Goal: Information Seeking & Learning: Find specific fact

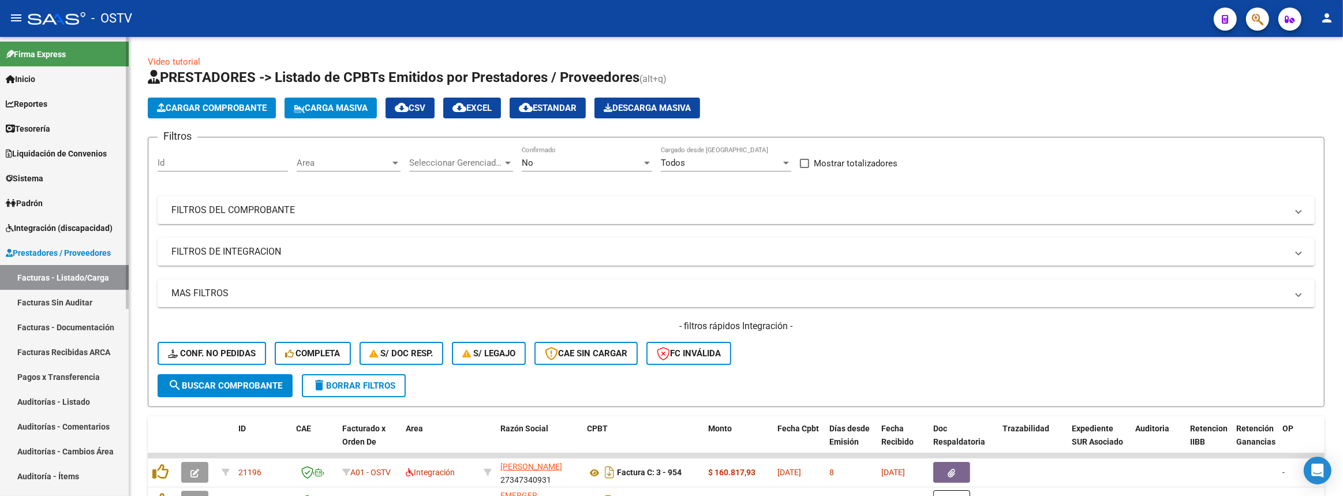
click at [32, 209] on link "Padrón" at bounding box center [64, 202] width 129 height 25
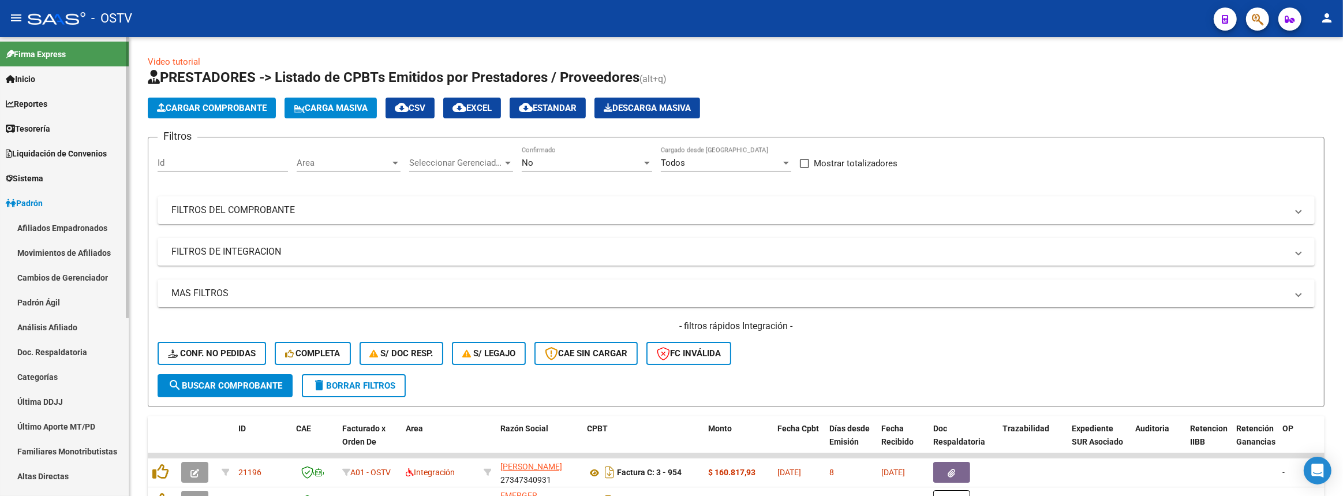
click at [42, 300] on link "Padrón Ágil" at bounding box center [64, 302] width 129 height 25
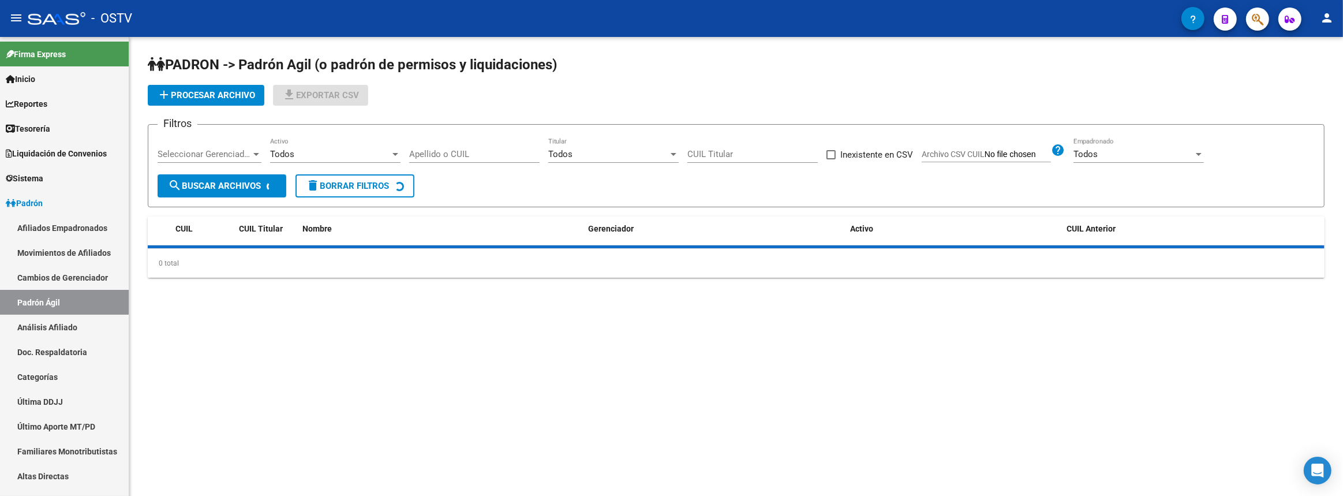
click at [485, 146] on div "Apellido o CUIL" at bounding box center [474, 150] width 130 height 25
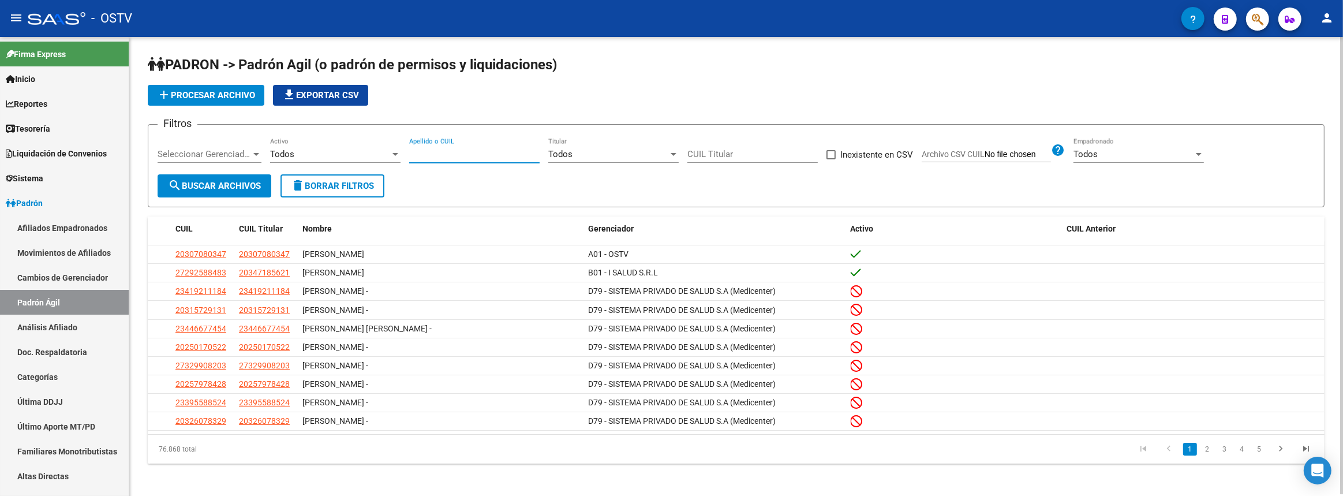
paste input "20-18604329-5"
click at [208, 185] on span "search Buscar Archivos" at bounding box center [214, 186] width 93 height 10
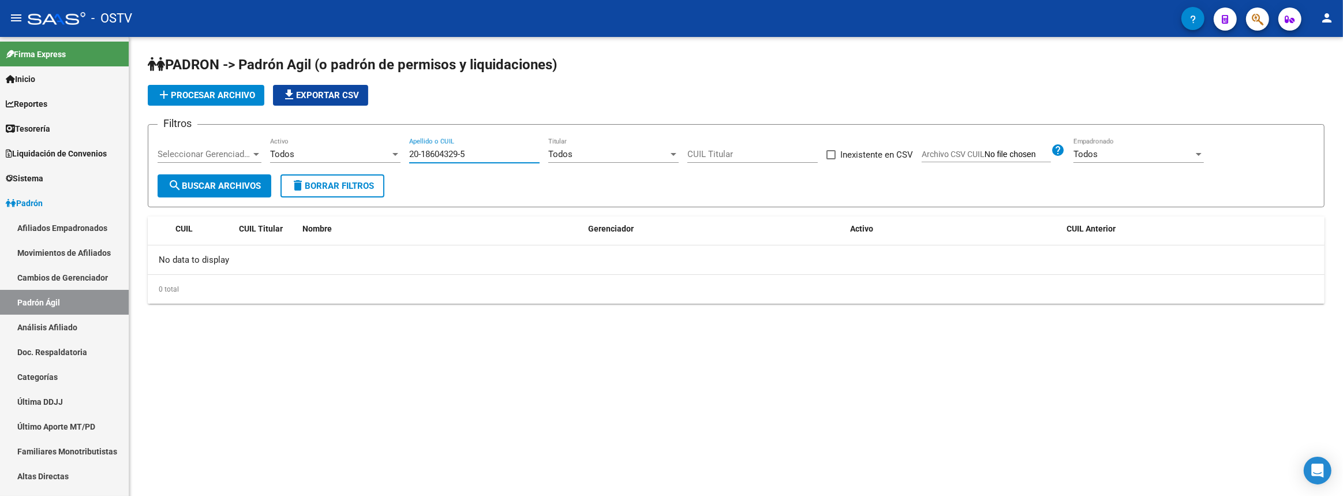
drag, startPoint x: 412, startPoint y: 152, endPoint x: 389, endPoint y: 151, distance: 23.1
click at [389, 151] on div "Filtros Seleccionar Gerenciador Seleccionar Gerenciador Todos Activo 20-1860432…" at bounding box center [736, 154] width 1157 height 40
paste input "7-45801274-7"
type input "27-45801274-7"
click at [249, 185] on span "search Buscar Archivos" at bounding box center [214, 186] width 93 height 10
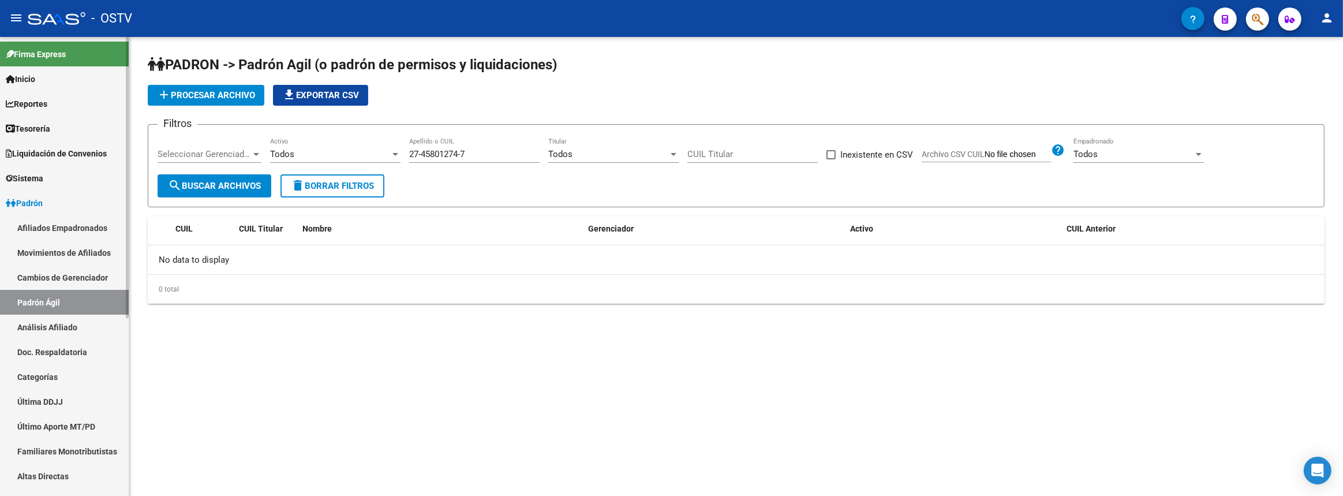
drag, startPoint x: 89, startPoint y: 229, endPoint x: 97, endPoint y: 227, distance: 8.3
click at [88, 229] on link "Afiliados Empadronados" at bounding box center [64, 227] width 129 height 25
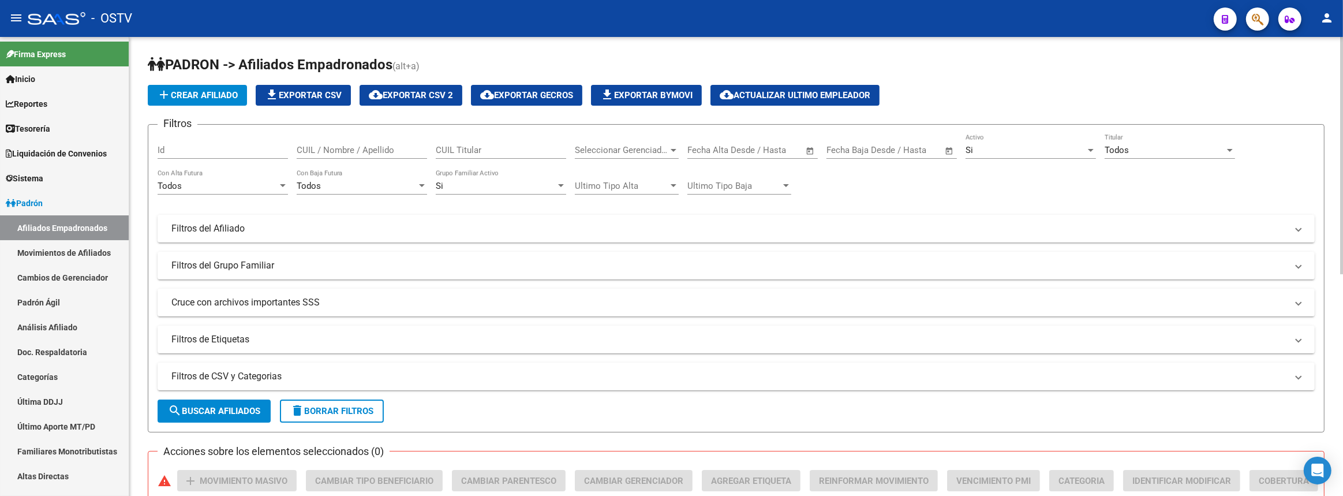
click at [467, 142] on div "CUIL Titular" at bounding box center [501, 146] width 130 height 25
paste input "27-45801274-7"
click at [227, 401] on button "search Buscar Afiliados" at bounding box center [214, 410] width 113 height 23
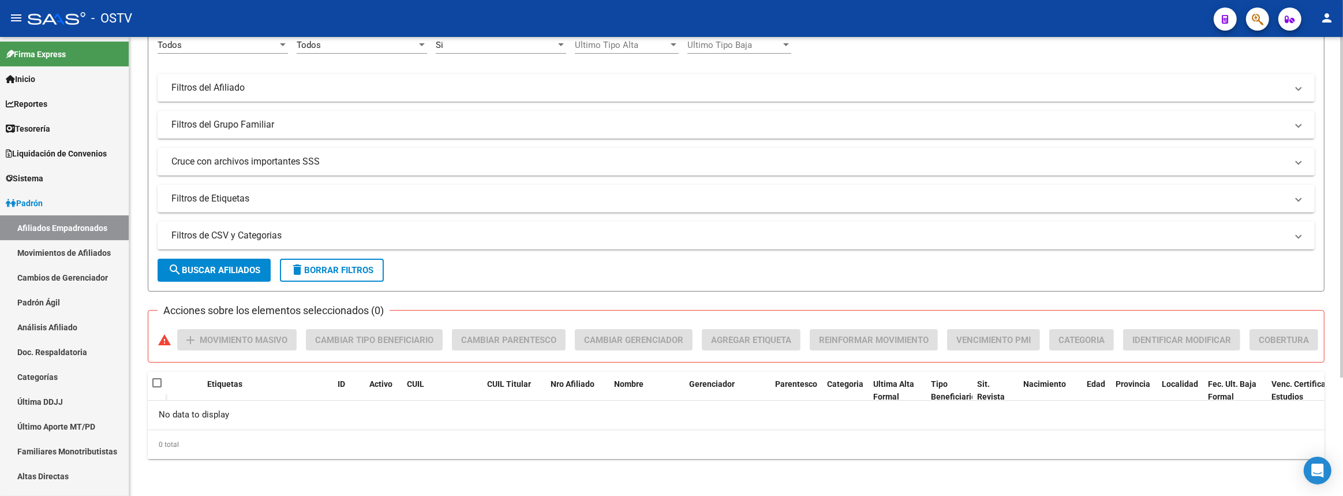
scroll to position [54, 0]
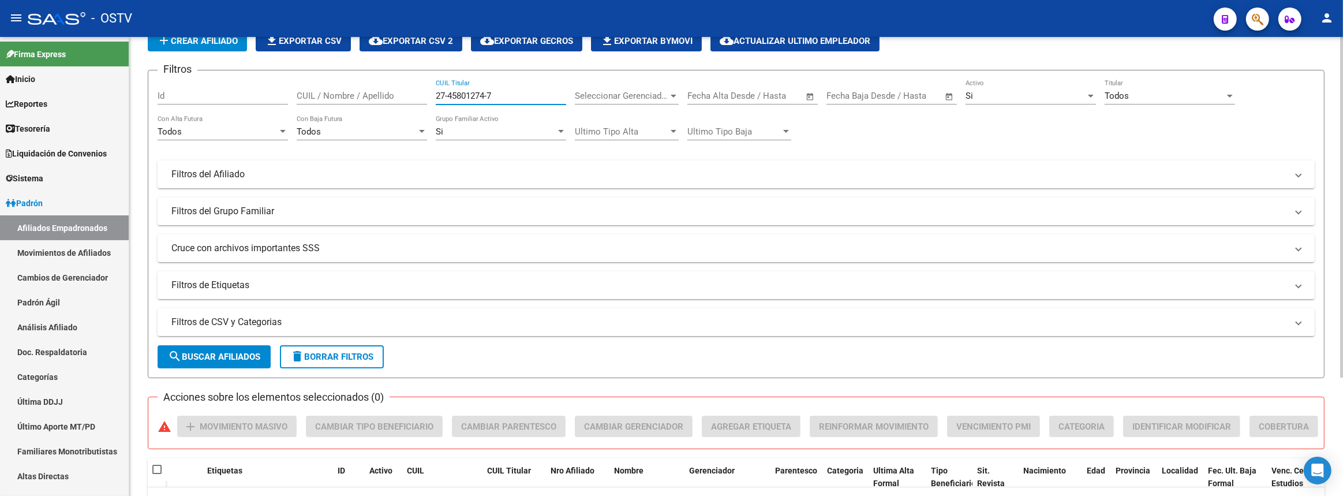
drag, startPoint x: 538, startPoint y: 98, endPoint x: 427, endPoint y: 98, distance: 110.8
click at [427, 98] on div "Filtros Id CUIL / Nombre / Apellido 27-45801274-7 CUIL Titular Seleccionar Gere…" at bounding box center [736, 189] width 1157 height 219
paste input "0-32843183-2"
type input "20-32843183-2"
click at [242, 349] on button "search Buscar Afiliados" at bounding box center [214, 356] width 113 height 23
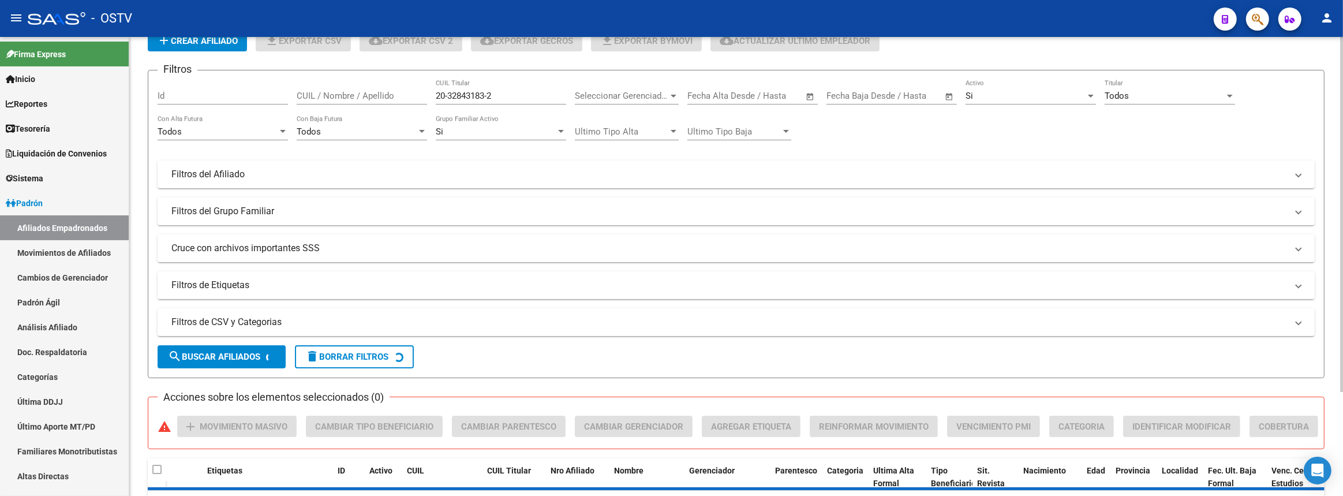
scroll to position [133, 0]
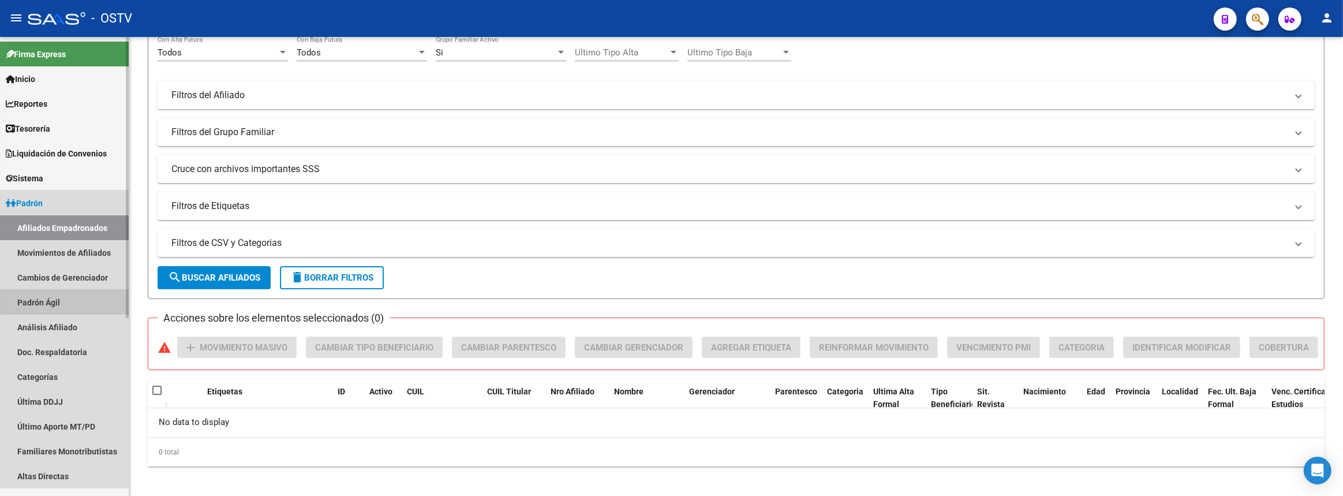
click at [69, 302] on link "Padrón Ágil" at bounding box center [64, 302] width 129 height 25
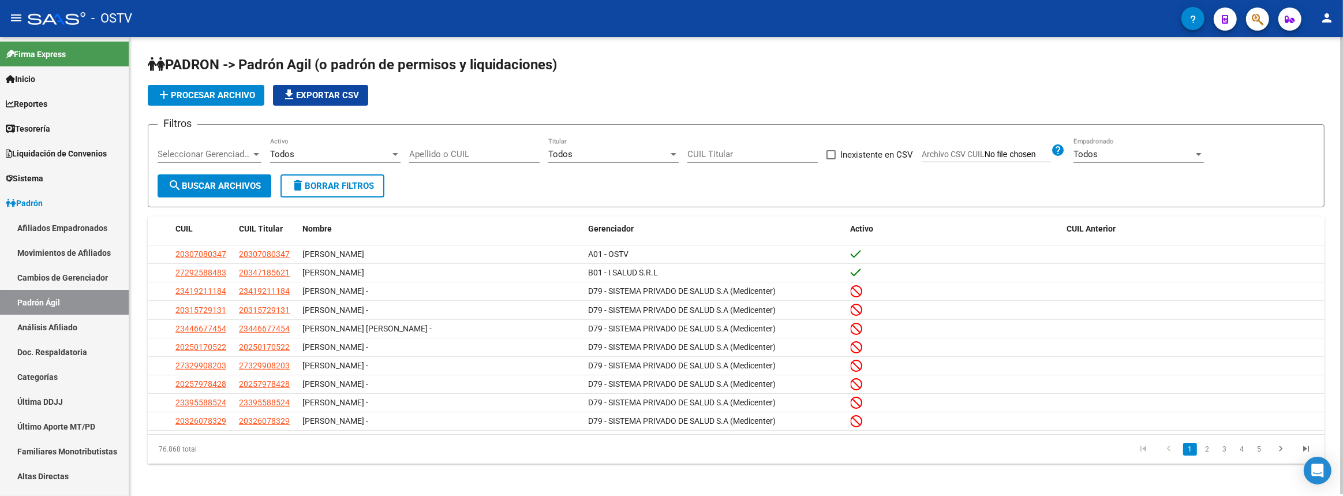
click at [466, 156] on input "Apellido o CUIL" at bounding box center [474, 154] width 130 height 10
paste input "20-32843183-2"
click at [237, 188] on span "search Buscar Archivos" at bounding box center [214, 186] width 93 height 10
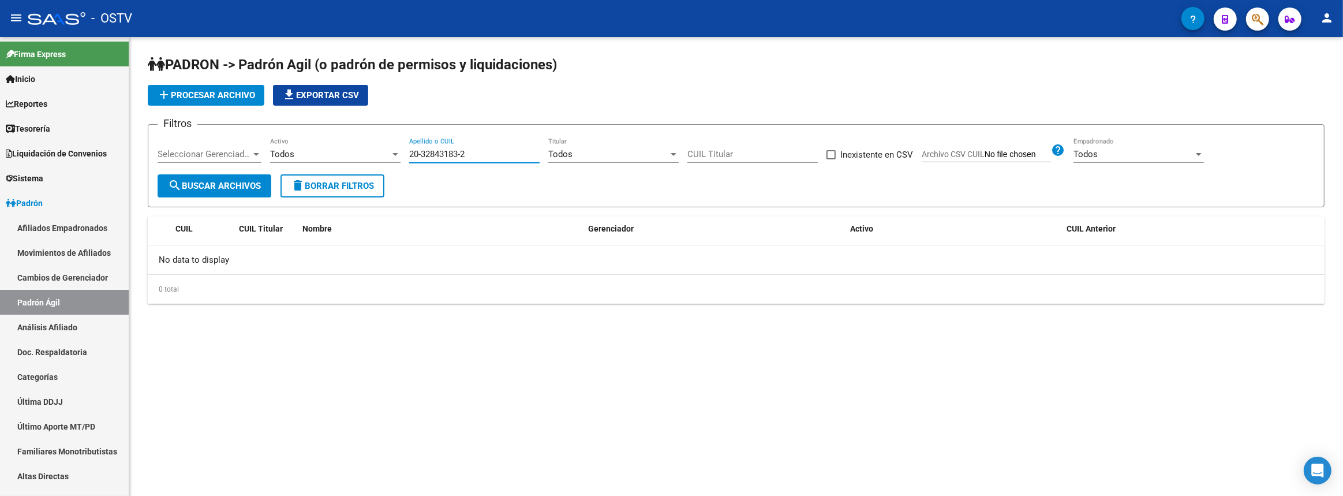
drag, startPoint x: 424, startPoint y: 151, endPoint x: 367, endPoint y: 151, distance: 56.6
click at [367, 151] on div "Filtros Seleccionar Gerenciador Seleccionar Gerenciador Todos Activo 20-3284318…" at bounding box center [736, 154] width 1157 height 40
drag, startPoint x: 449, startPoint y: 148, endPoint x: 349, endPoint y: 148, distance: 100.4
click at [349, 147] on div "Filtros Seleccionar Gerenciador Seleccionar Gerenciador Todos Activo 2032843183…" at bounding box center [736, 154] width 1157 height 40
paste input "-95739079-0"
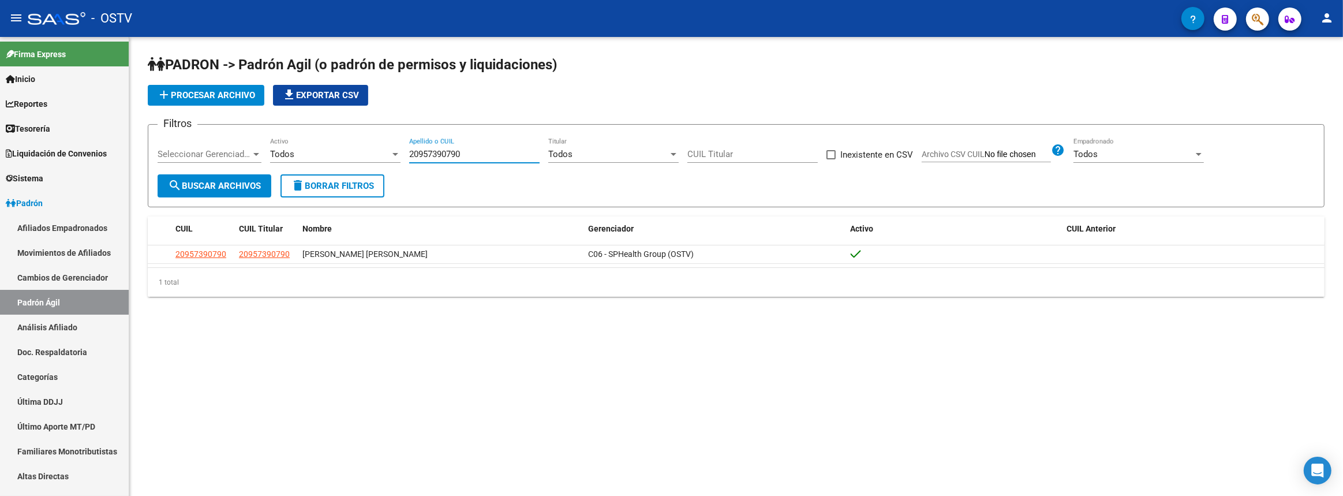
type input "20957390790"
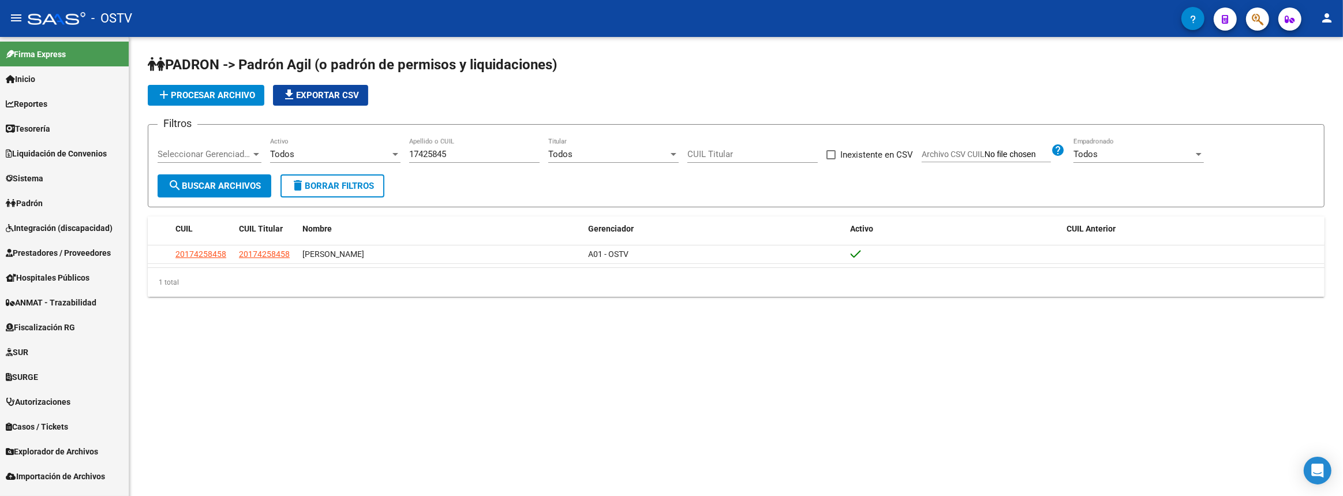
scroll to position [17, 0]
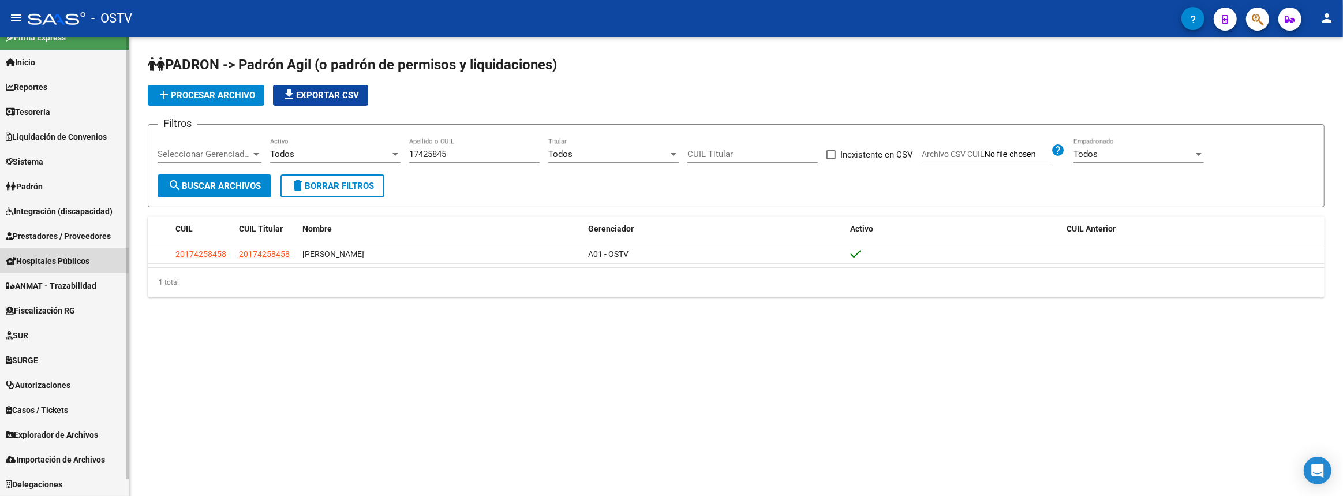
click at [65, 253] on link "Hospitales Públicos" at bounding box center [64, 260] width 129 height 25
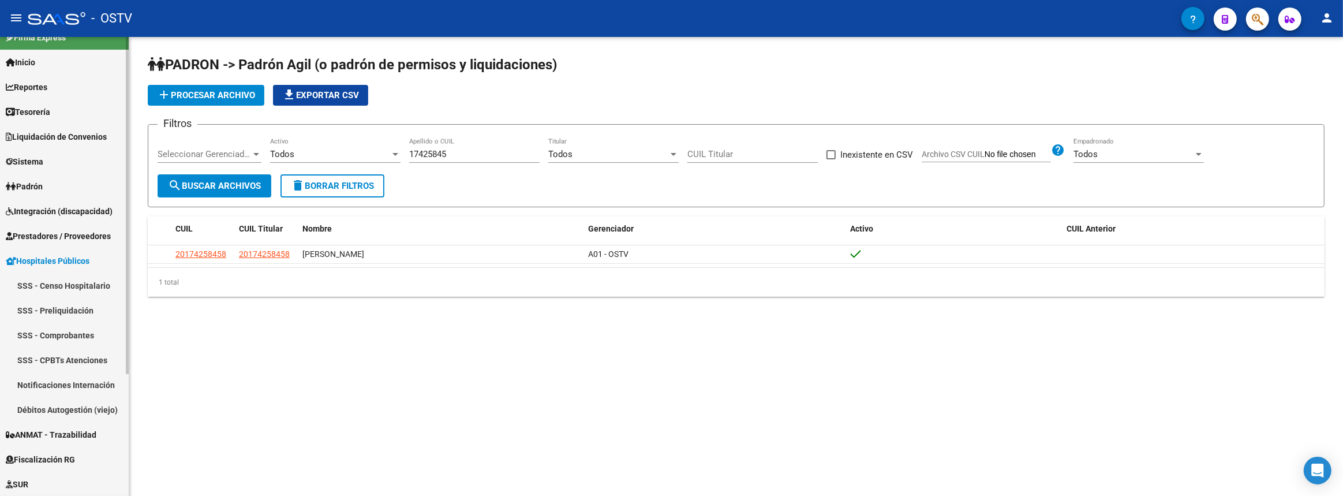
click at [65, 236] on span "Prestadores / Proveedores" at bounding box center [58, 236] width 105 height 13
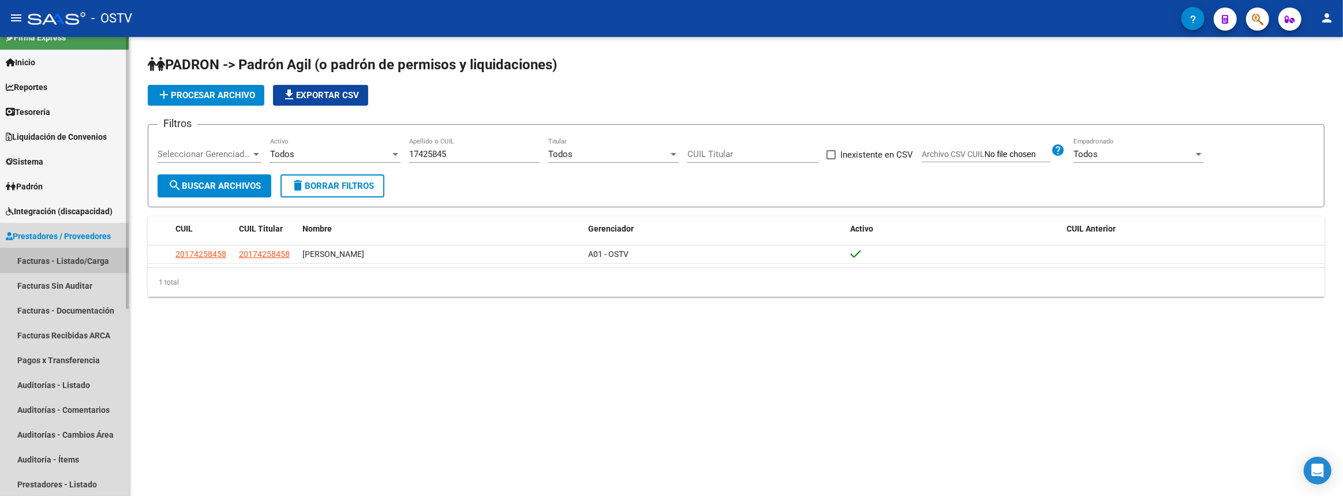
click at [31, 257] on link "Facturas - Listado/Carga" at bounding box center [64, 260] width 129 height 25
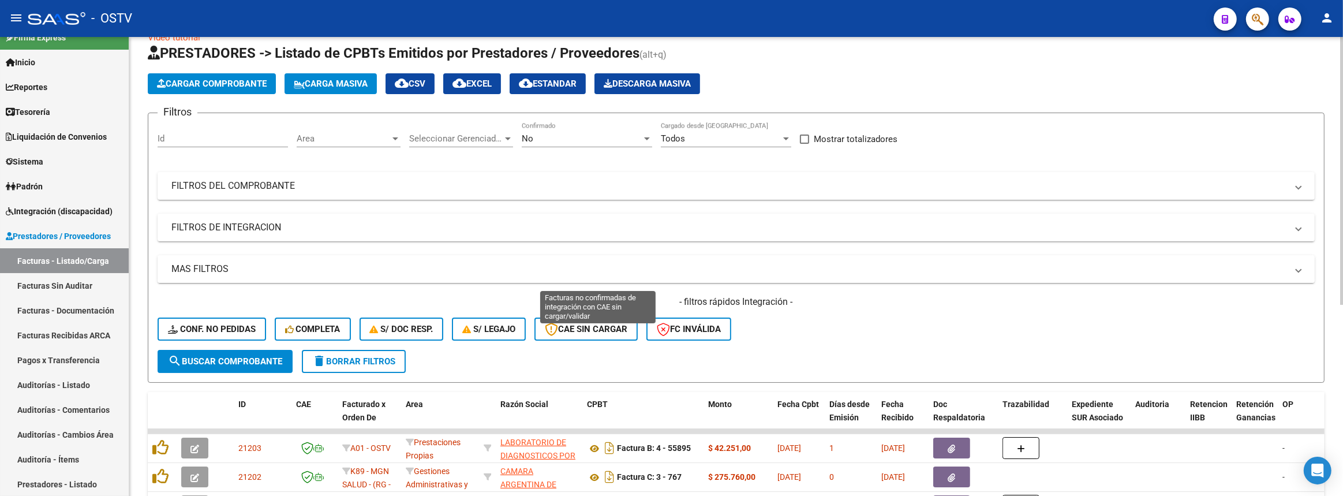
scroll to position [182, 0]
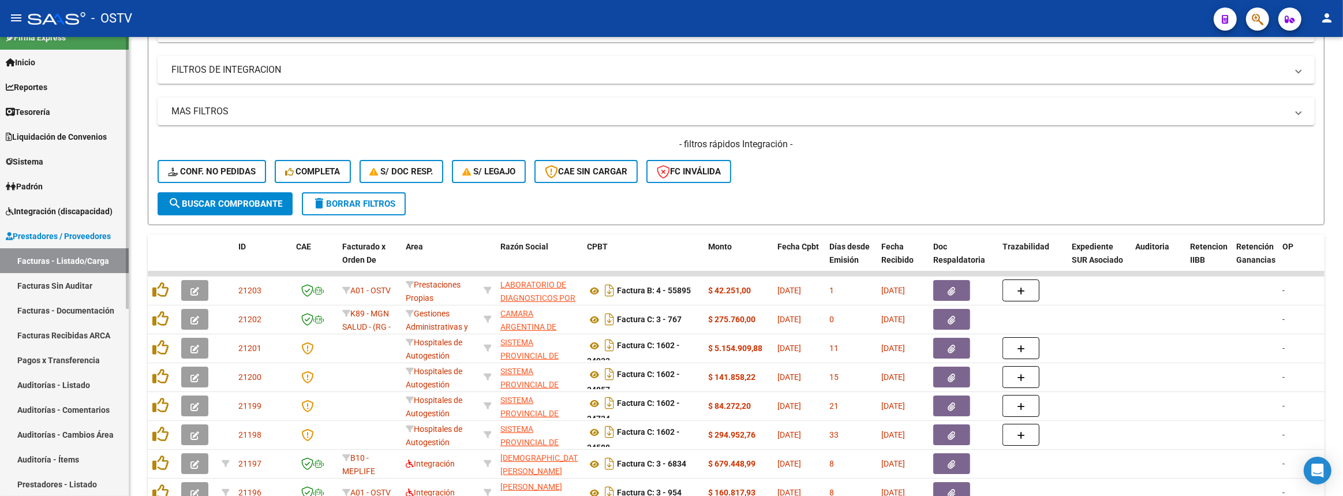
click at [28, 186] on span "Padrón" at bounding box center [24, 186] width 37 height 13
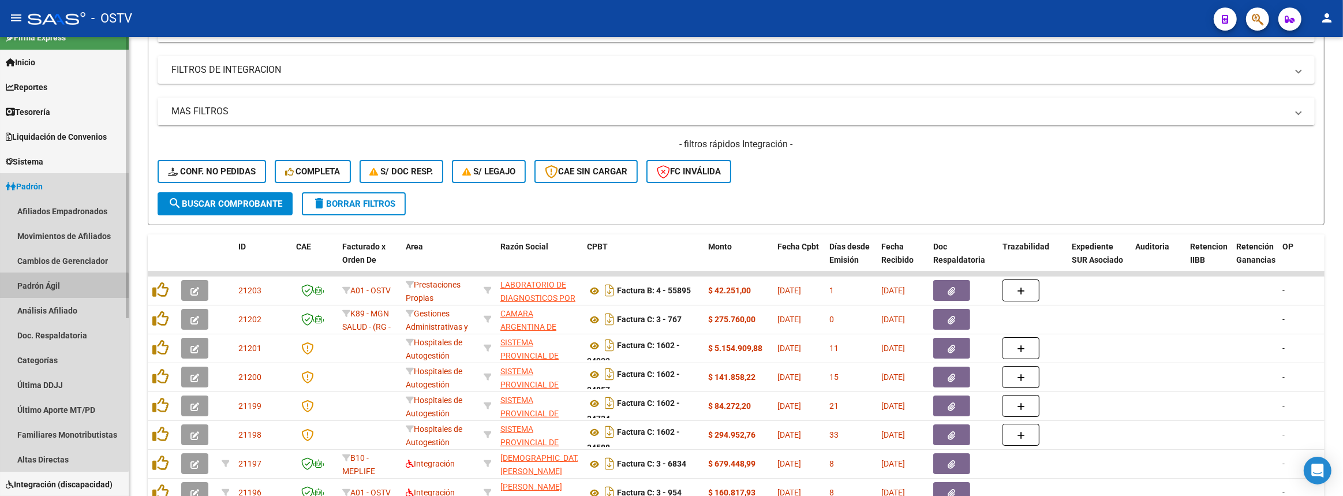
click at [41, 287] on link "Padrón Ágil" at bounding box center [64, 285] width 129 height 25
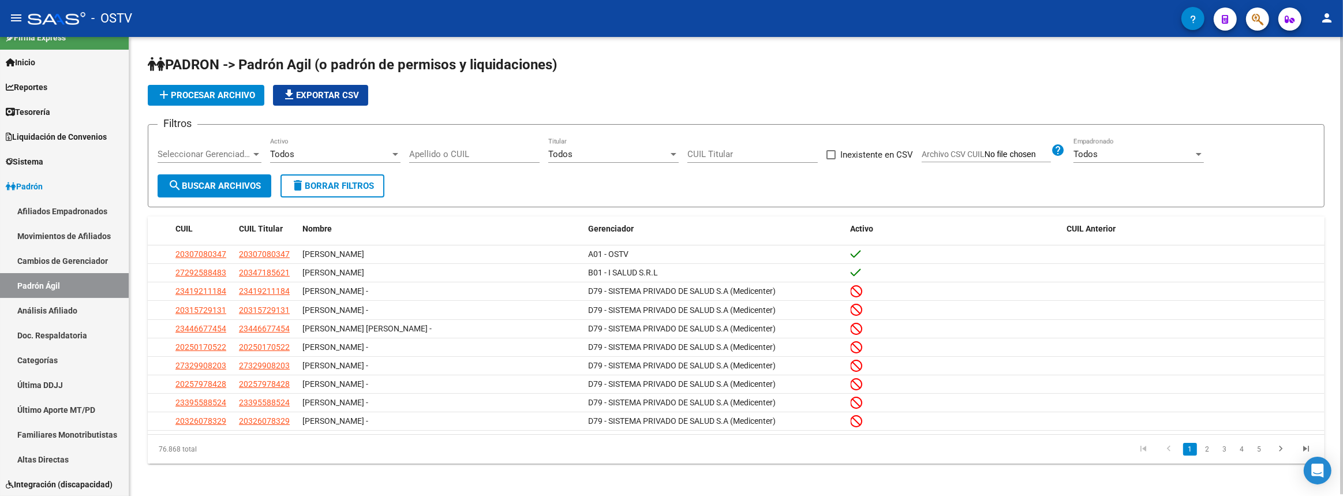
click at [482, 155] on input "Apellido o CUIL" at bounding box center [474, 154] width 130 height 10
paste input "17757406"
type input "17757406"
click at [230, 186] on span "search Buscar Archivos" at bounding box center [214, 186] width 93 height 10
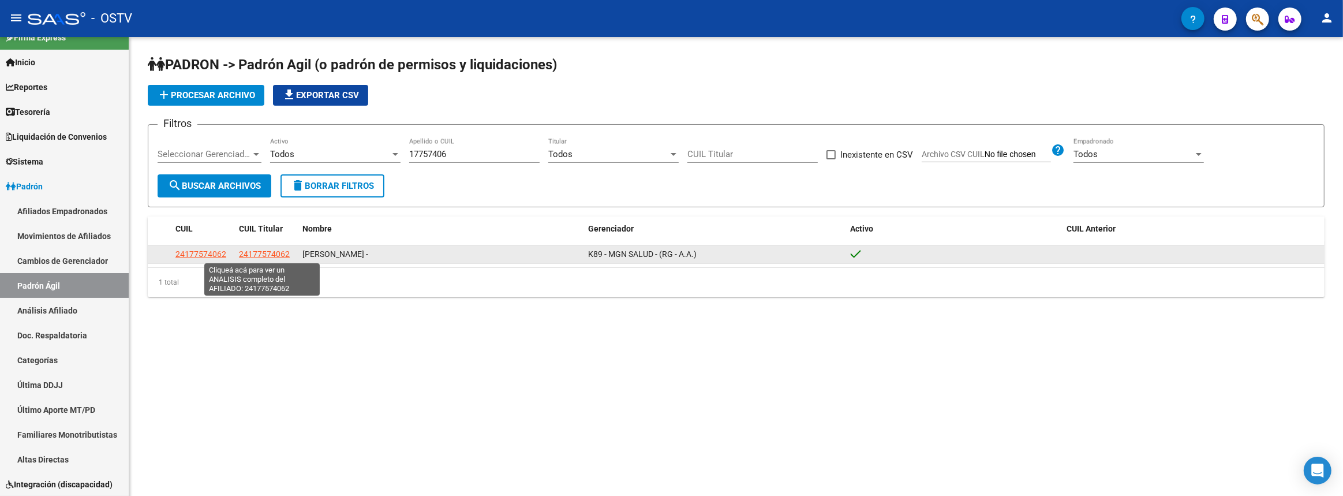
click at [257, 253] on span "24177574062" at bounding box center [264, 253] width 51 height 9
type textarea "24177574062"
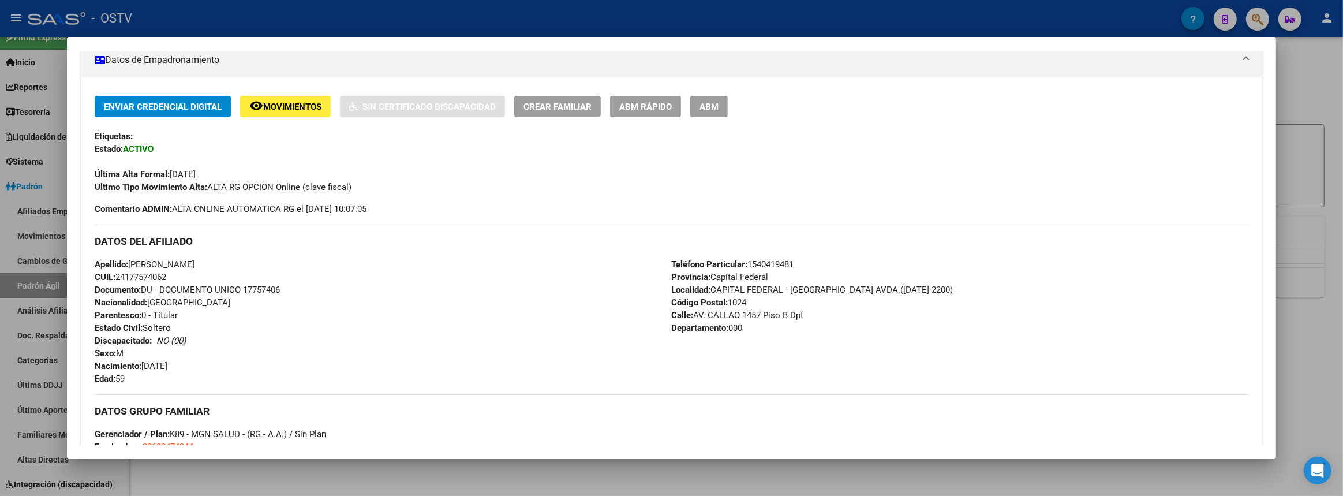
scroll to position [262, 0]
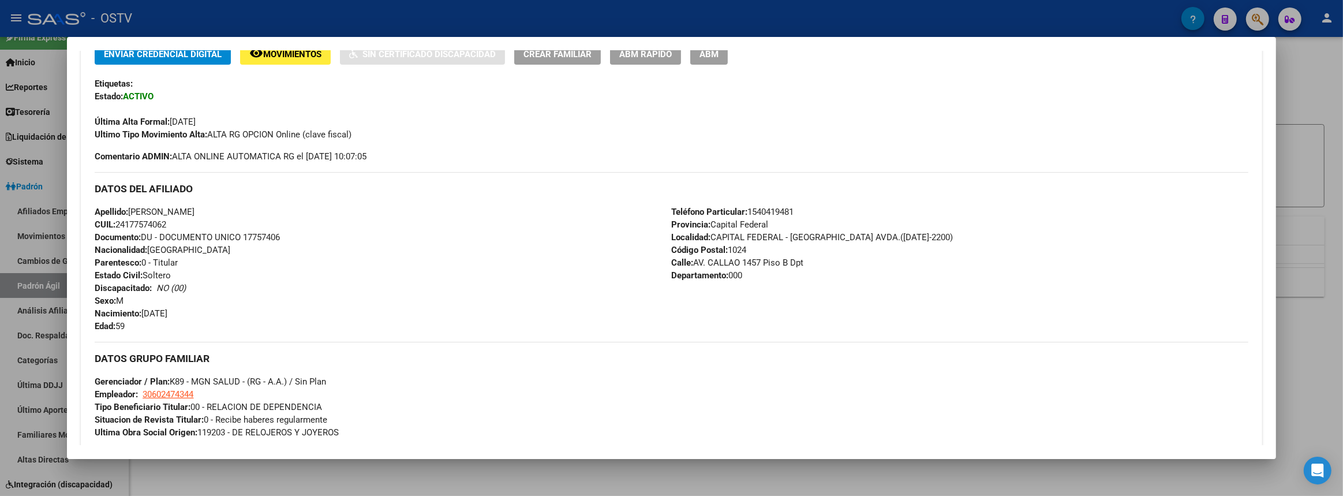
drag, startPoint x: 129, startPoint y: 222, endPoint x: 170, endPoint y: 222, distance: 41.0
click at [166, 222] on span "CUIL: 24177574062" at bounding box center [131, 224] width 72 height 10
copy span "17757406"
